Goal: Obtain resource: Download file/media

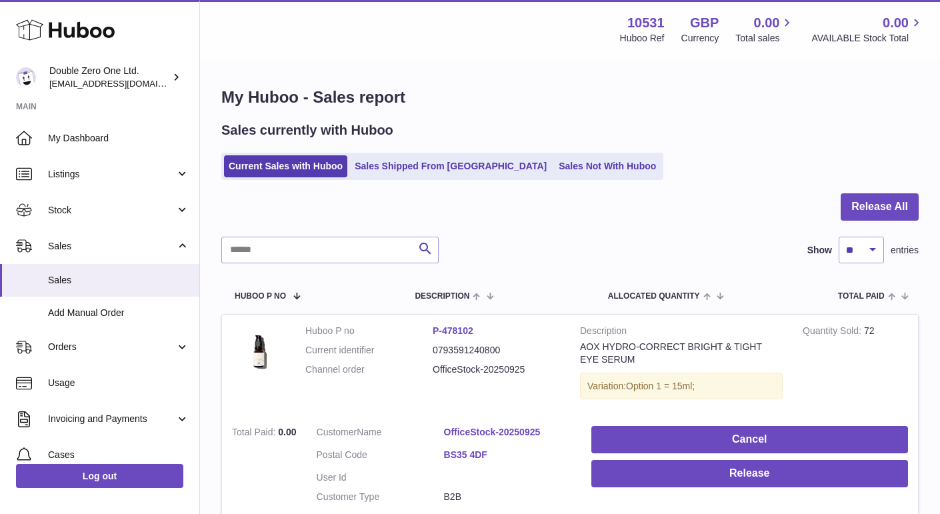
scroll to position [791, 0]
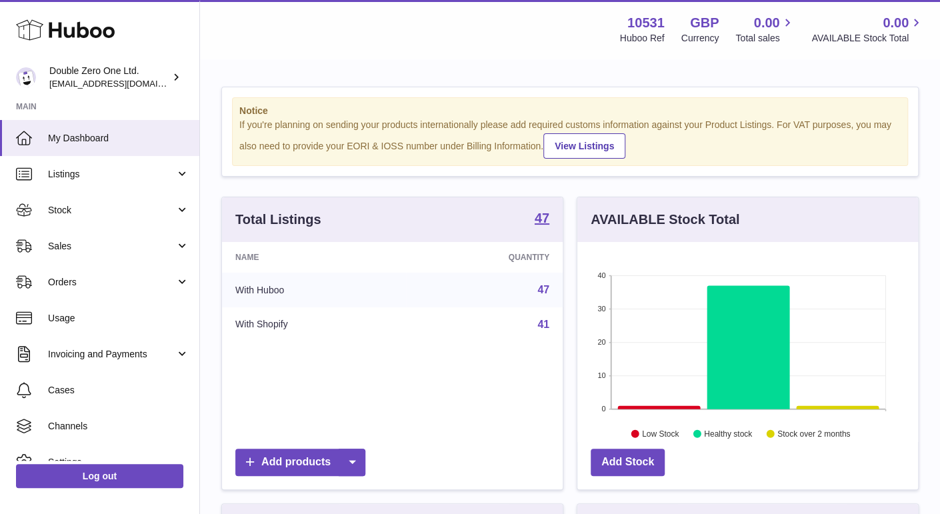
scroll to position [207, 341]
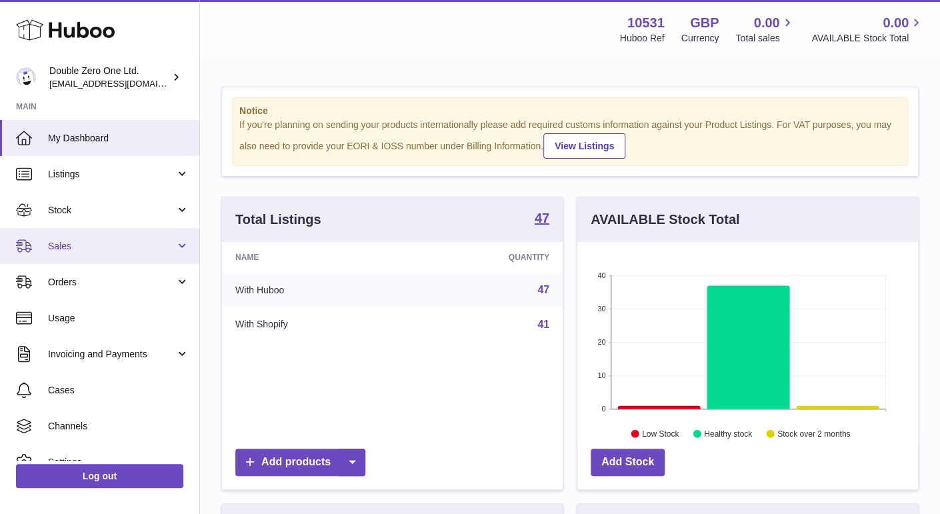
click at [73, 247] on span "Sales" at bounding box center [111, 246] width 127 height 13
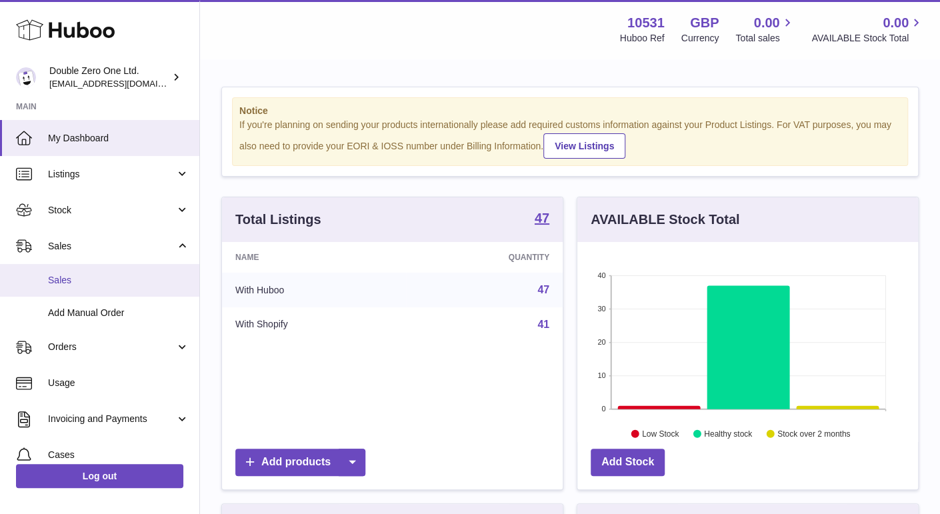
click at [69, 274] on span "Sales" at bounding box center [118, 280] width 141 height 13
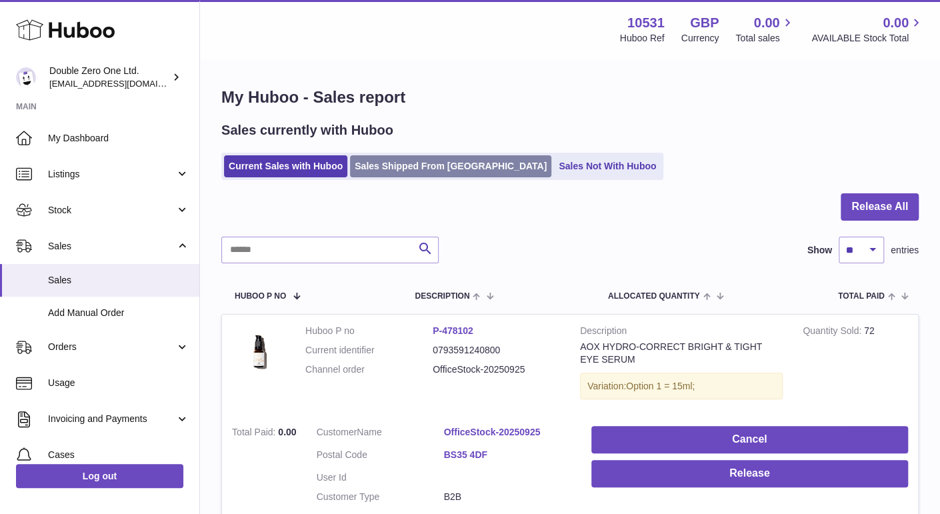
click at [413, 171] on link "Sales Shipped From [GEOGRAPHIC_DATA]" at bounding box center [450, 166] width 201 height 22
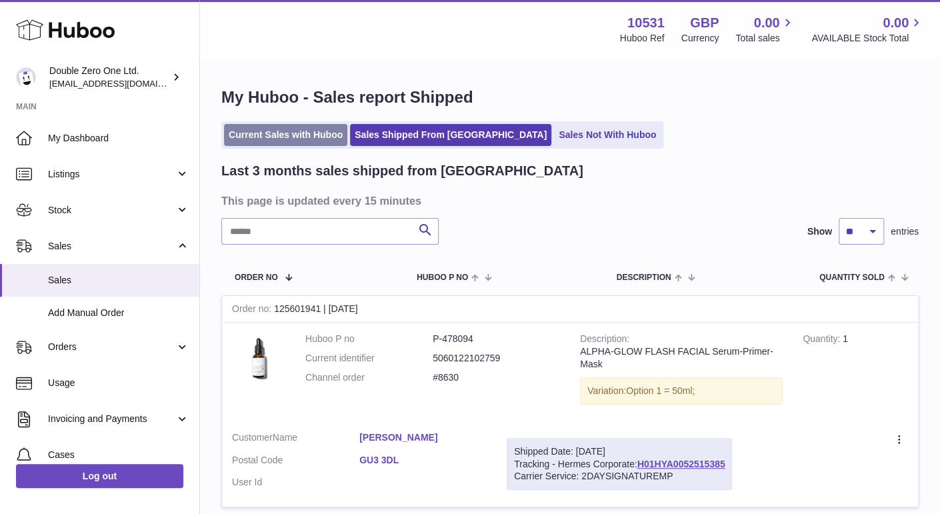
click at [279, 133] on link "Current Sales with Huboo" at bounding box center [285, 135] width 123 height 22
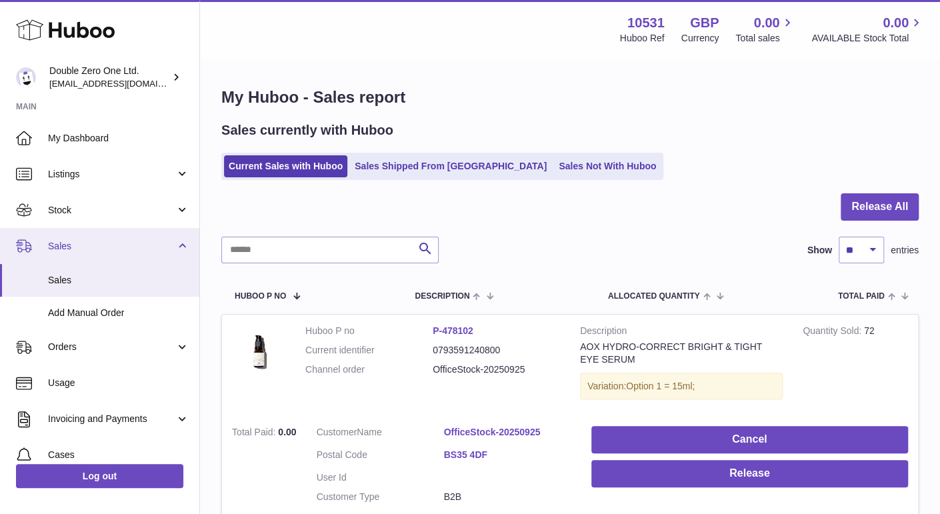
click at [81, 235] on link "Sales" at bounding box center [99, 246] width 199 height 36
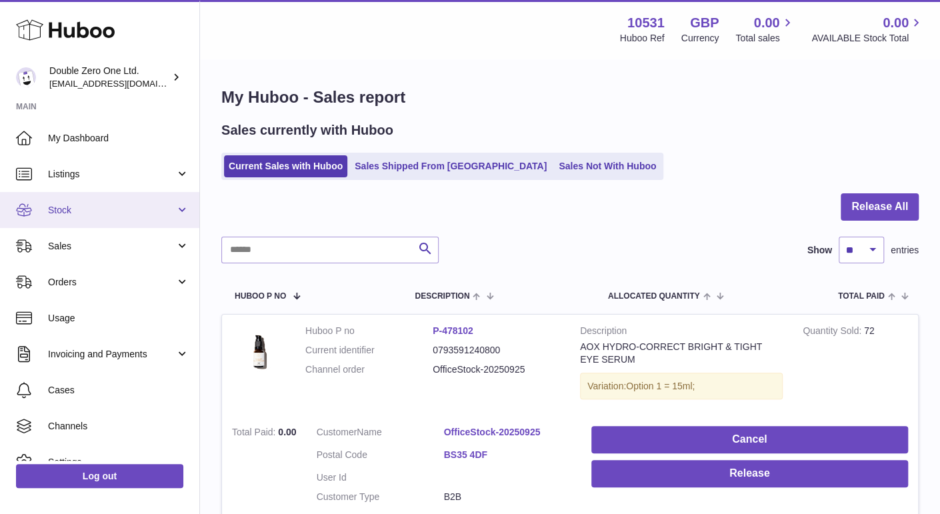
click at [92, 218] on link "Stock" at bounding box center [99, 210] width 199 height 36
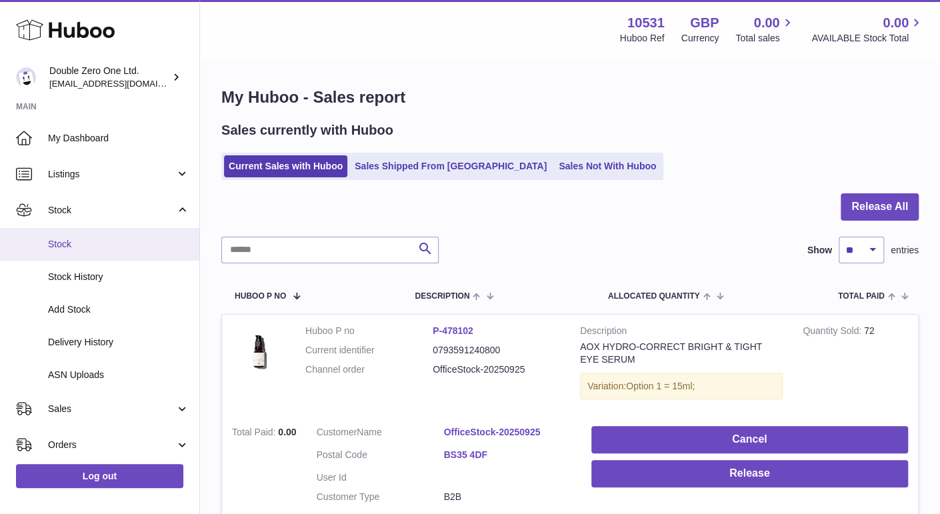
click at [89, 237] on link "Stock" at bounding box center [99, 244] width 199 height 33
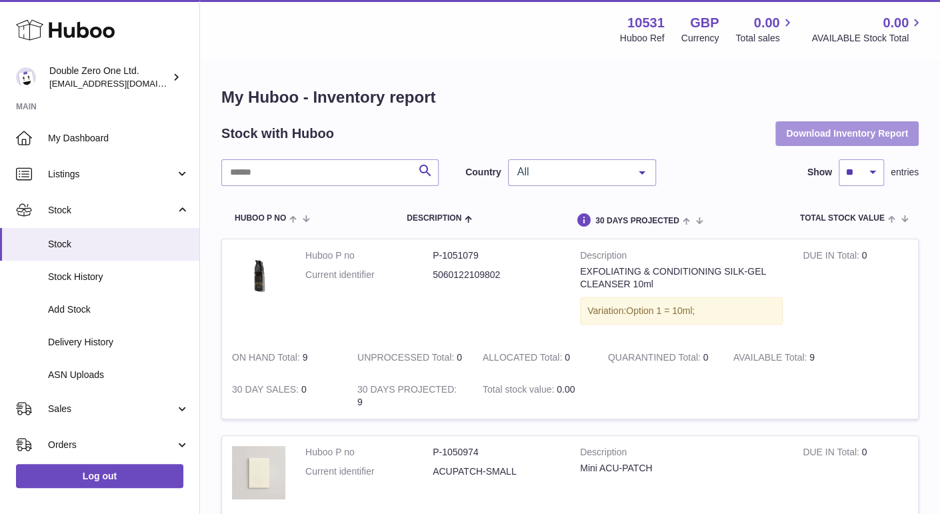
click at [819, 130] on button "Download Inventory Report" at bounding box center [846, 133] width 143 height 24
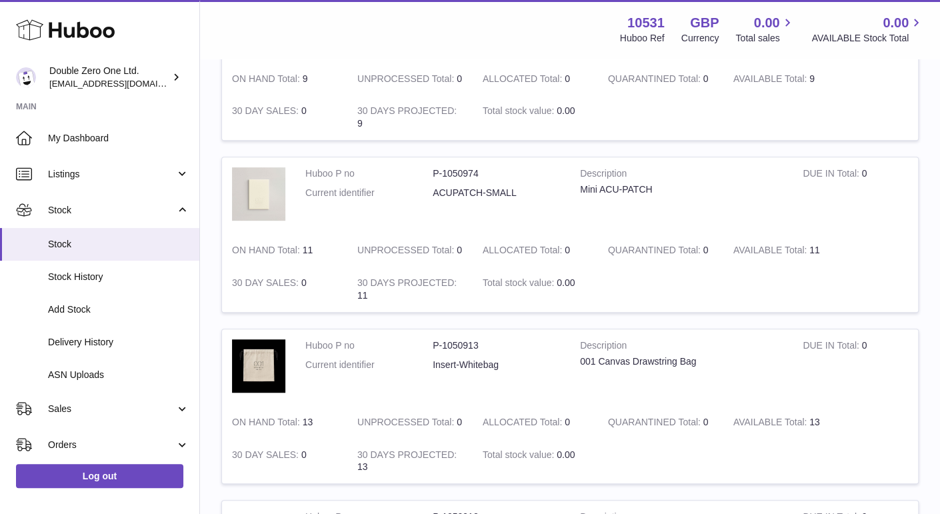
scroll to position [281, 0]
